Goal: Complete application form

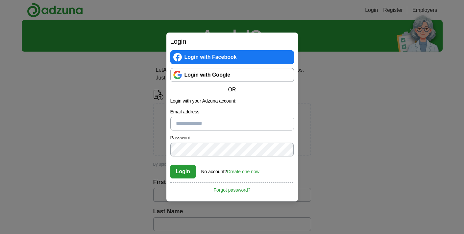
click at [187, 72] on link "Login with Google" at bounding box center [232, 75] width 124 height 14
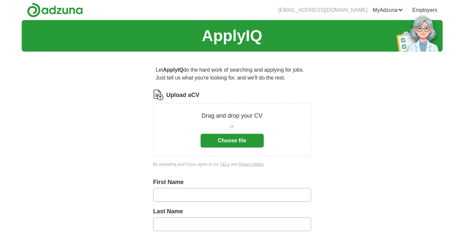
click at [210, 143] on button "Choose file" at bounding box center [232, 141] width 63 height 14
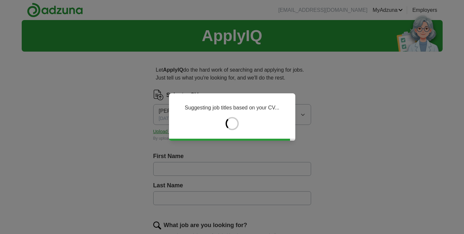
type input "******"
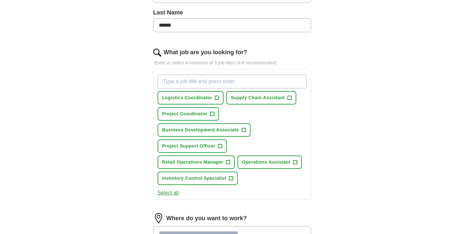
scroll to position [177, 0]
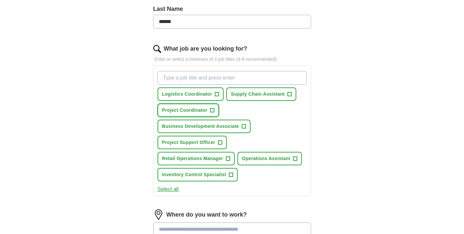
click at [209, 111] on button "Project Coordinator +" at bounding box center [189, 110] width 62 height 13
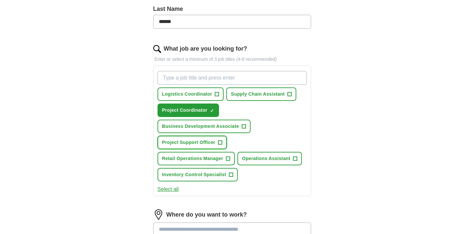
click at [217, 139] on button "Project Support Officer +" at bounding box center [192, 142] width 69 height 13
click at [230, 81] on input "What job are you looking for?" at bounding box center [232, 78] width 149 height 14
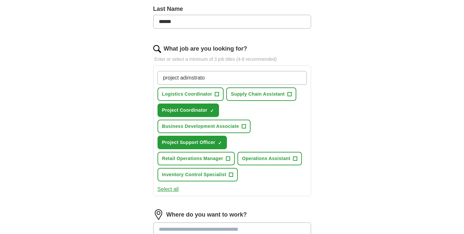
type input "project adimstrator"
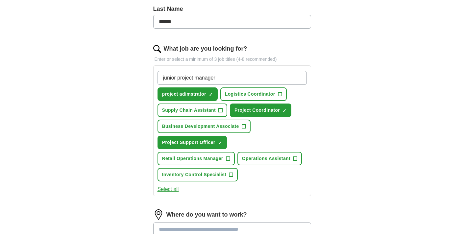
click at [165, 75] on input "junior project manager" at bounding box center [232, 78] width 149 height 14
click at [182, 74] on input "Junior project manager" at bounding box center [232, 78] width 149 height 14
click at [202, 77] on input "Junior Project manager" at bounding box center [232, 78] width 149 height 14
type input "Junior Project Manager"
click at [225, 76] on input "Junior Project Manager" at bounding box center [232, 78] width 149 height 14
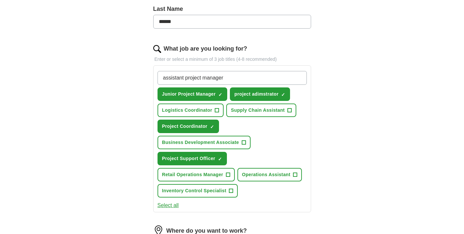
click at [165, 73] on input "assistant project manager" at bounding box center [232, 78] width 149 height 14
click at [188, 78] on input "Assistant project manager" at bounding box center [232, 78] width 149 height 14
click at [206, 79] on input "Assistant Project manager" at bounding box center [232, 78] width 149 height 14
type input "Assistant Project Manager"
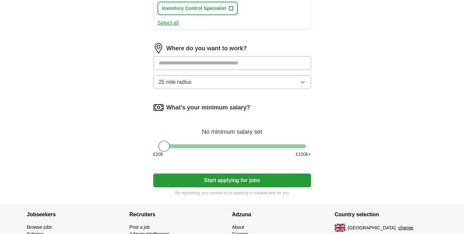
scroll to position [356, 0]
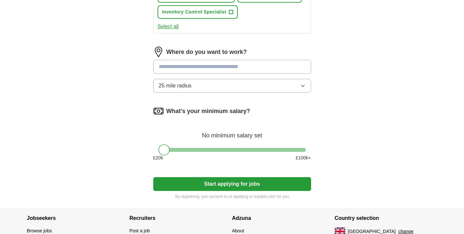
click at [230, 60] on input at bounding box center [232, 67] width 158 height 14
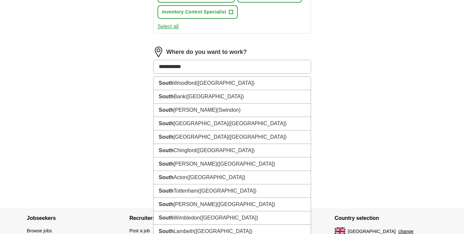
type input "**********"
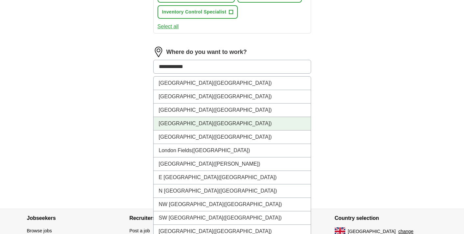
click at [213, 121] on span "(UK)" at bounding box center [242, 124] width 58 height 6
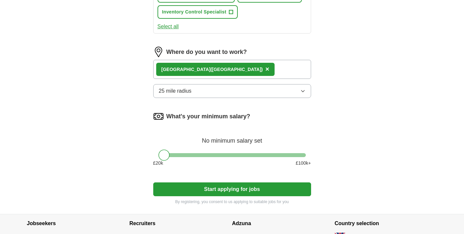
click at [192, 84] on button "25 mile radius" at bounding box center [232, 91] width 158 height 14
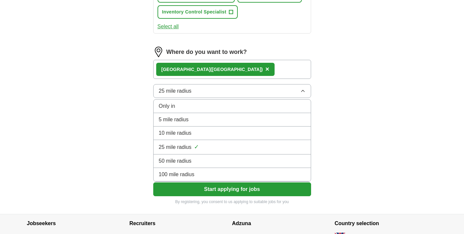
click at [191, 127] on li "10 mile radius" at bounding box center [232, 133] width 157 height 13
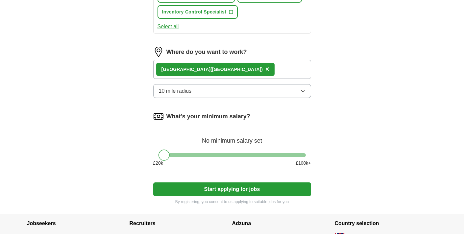
click at [171, 183] on button "Start applying for jobs" at bounding box center [232, 190] width 158 height 14
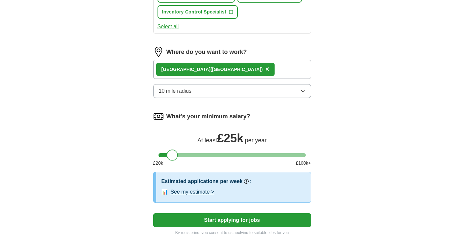
drag, startPoint x: 163, startPoint y: 136, endPoint x: 171, endPoint y: 136, distance: 7.6
click at [171, 150] on div at bounding box center [172, 155] width 11 height 11
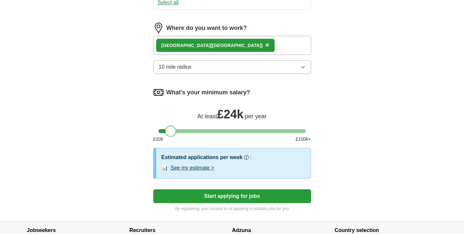
scroll to position [419, 0]
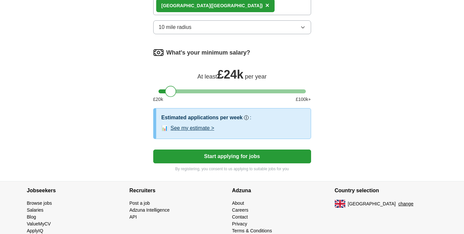
click at [200, 124] on button "See my estimate >" at bounding box center [193, 128] width 44 height 8
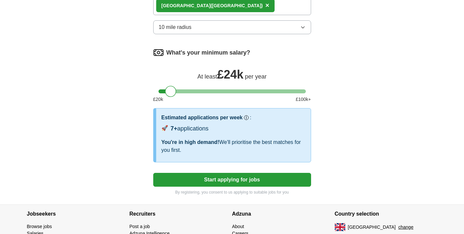
click at [229, 173] on button "Start applying for jobs" at bounding box center [232, 180] width 158 height 14
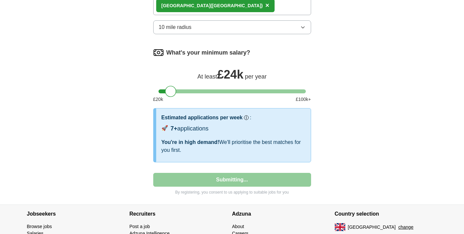
select select "**"
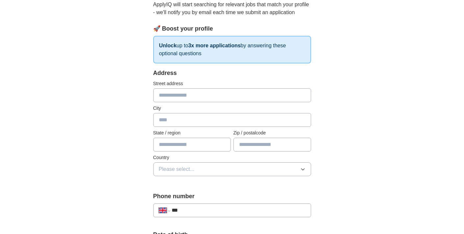
scroll to position [76, 0]
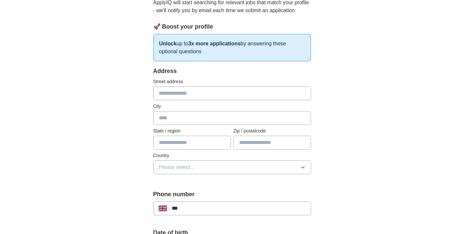
click at [204, 96] on input "text" at bounding box center [232, 94] width 158 height 14
type input "**********"
type input "*****"
type input "******"
type input "********"
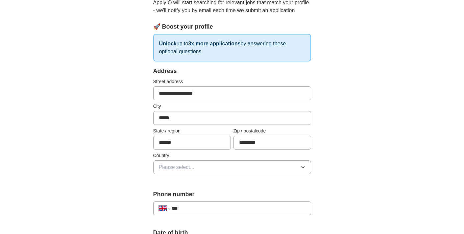
click at [214, 171] on button "Please select..." at bounding box center [232, 168] width 158 height 14
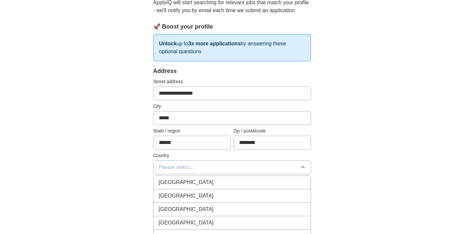
click at [208, 180] on div "[GEOGRAPHIC_DATA]" at bounding box center [232, 183] width 147 height 8
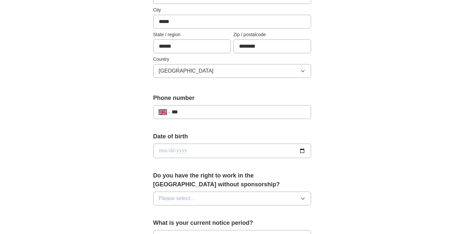
scroll to position [180, 0]
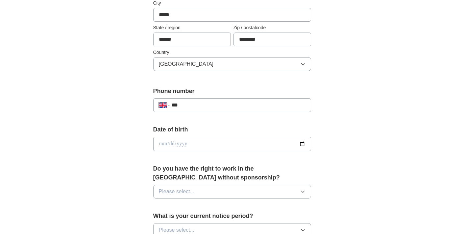
click at [191, 104] on input "***" at bounding box center [239, 105] width 134 height 8
type input "**********"
click at [183, 143] on input "date" at bounding box center [232, 144] width 158 height 14
click at [305, 141] on input "date" at bounding box center [232, 144] width 158 height 14
type input "**********"
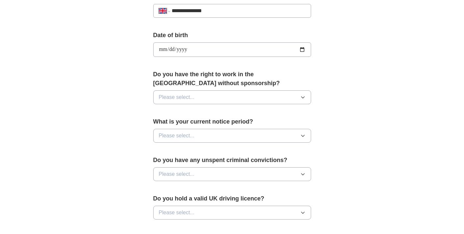
scroll to position [274, 0]
click at [185, 93] on span "Please select..." at bounding box center [177, 97] width 36 height 8
click at [189, 112] on div "Yes" at bounding box center [232, 112] width 147 height 8
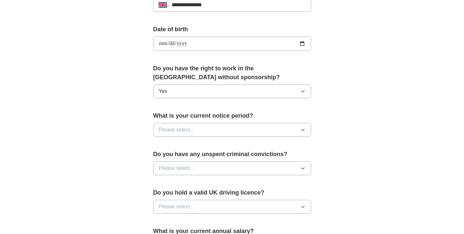
scroll to position [300, 0]
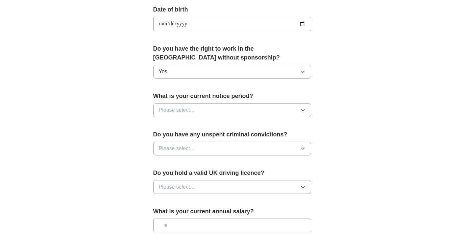
click at [187, 110] on span "Please select..." at bounding box center [177, 110] width 36 height 8
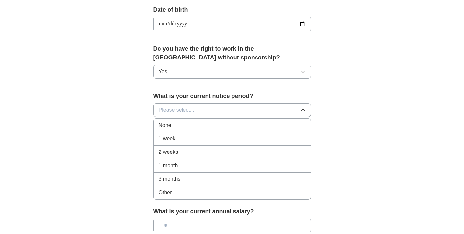
click at [184, 135] on div "1 week" at bounding box center [232, 139] width 147 height 8
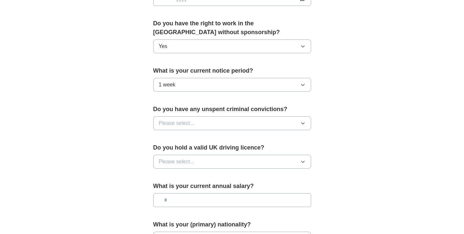
scroll to position [326, 0]
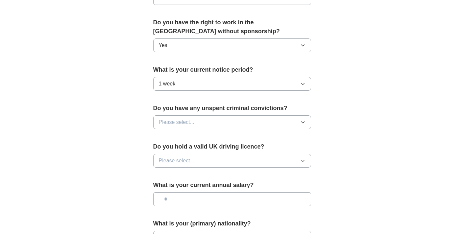
click at [179, 116] on button "Please select..." at bounding box center [232, 122] width 158 height 14
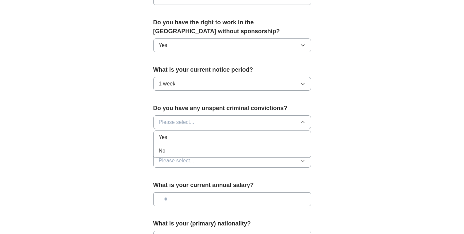
click at [177, 147] on div "No" at bounding box center [232, 151] width 147 height 8
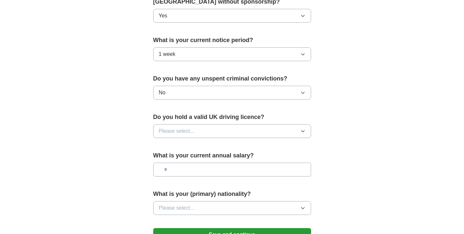
scroll to position [357, 0]
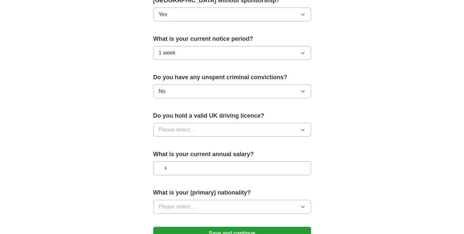
click at [182, 131] on span "Please select..." at bounding box center [177, 130] width 36 height 8
click at [178, 155] on div "No" at bounding box center [232, 159] width 147 height 8
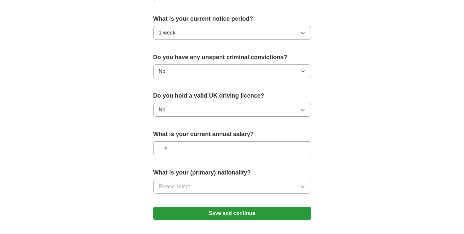
scroll to position [378, 0]
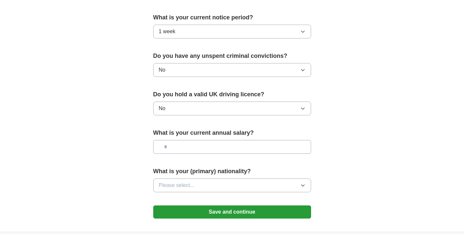
click at [178, 143] on input "text" at bounding box center [232, 147] width 158 height 14
click at [185, 182] on span "Please select..." at bounding box center [177, 186] width 36 height 8
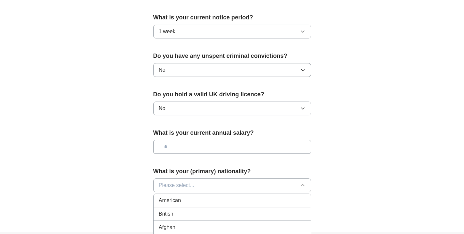
click at [182, 210] on div "British" at bounding box center [232, 214] width 147 height 8
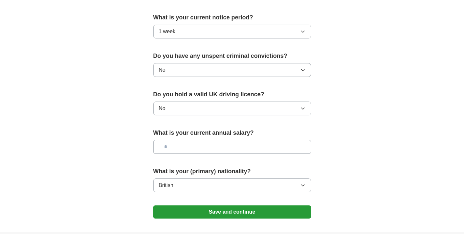
click at [184, 142] on input "text" at bounding box center [232, 147] width 158 height 14
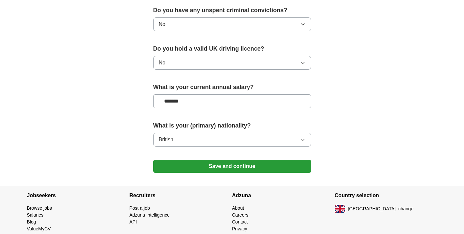
scroll to position [434, 0]
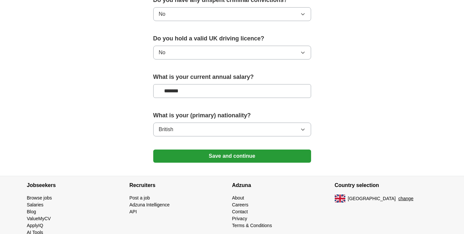
type input "*******"
click at [188, 157] on button "Save and continue" at bounding box center [232, 156] width 158 height 13
